Goal: Find contact information: Find contact information

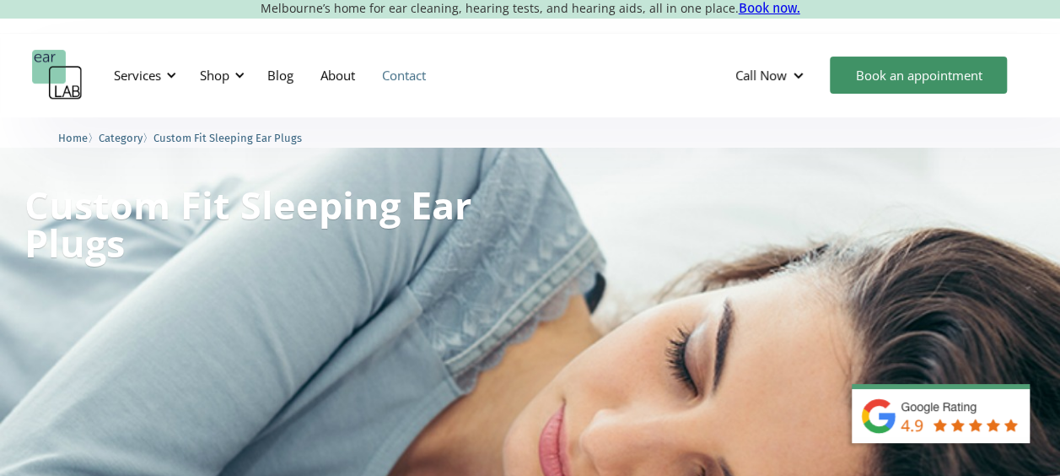
click at [411, 76] on link "Contact" at bounding box center [404, 75] width 71 height 49
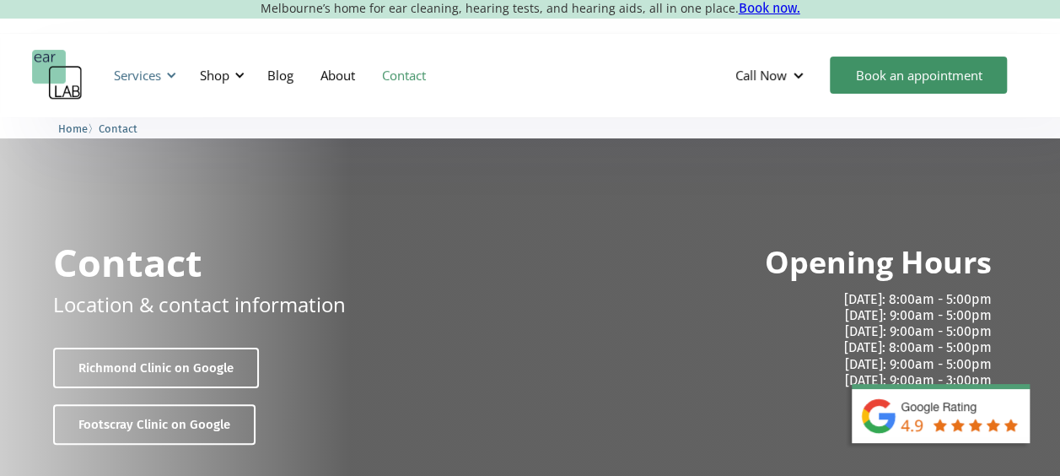
click at [150, 71] on div "Services" at bounding box center [137, 75] width 47 height 17
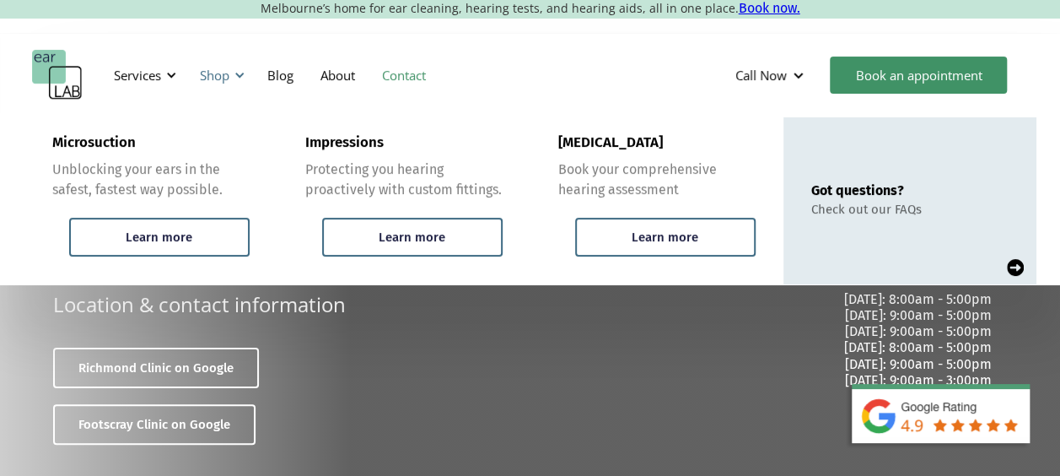
click at [211, 67] on div "Shop" at bounding box center [215, 75] width 30 height 17
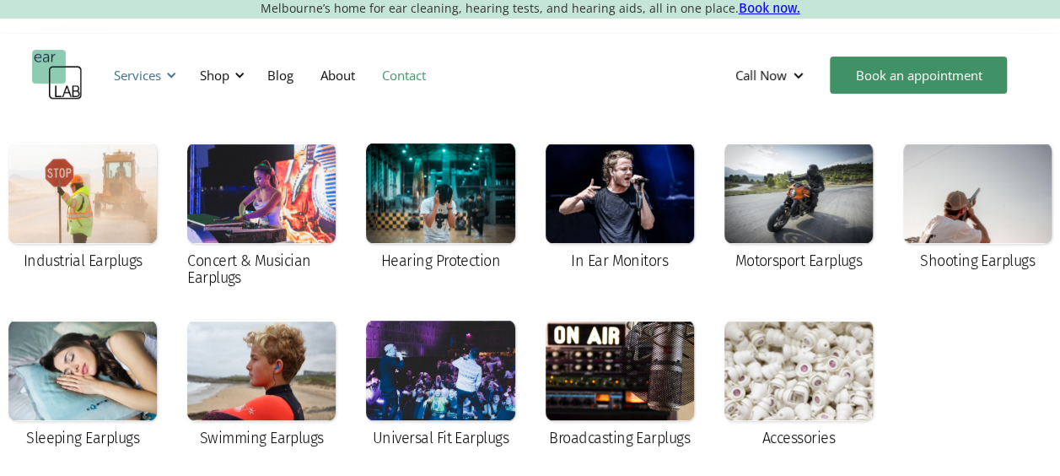
click at [138, 67] on div "Services" at bounding box center [137, 75] width 47 height 17
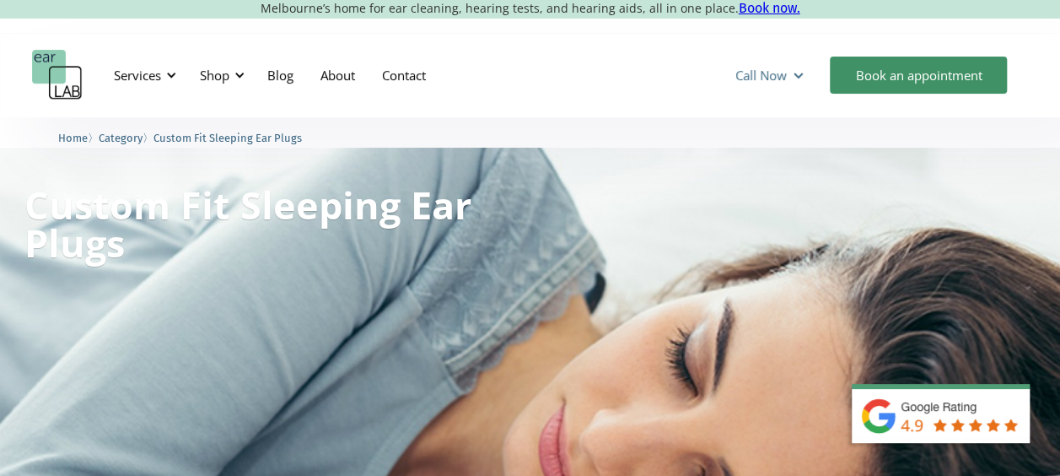
click at [766, 67] on div "Call Now" at bounding box center [761, 75] width 51 height 17
